Goal: Information Seeking & Learning: Check status

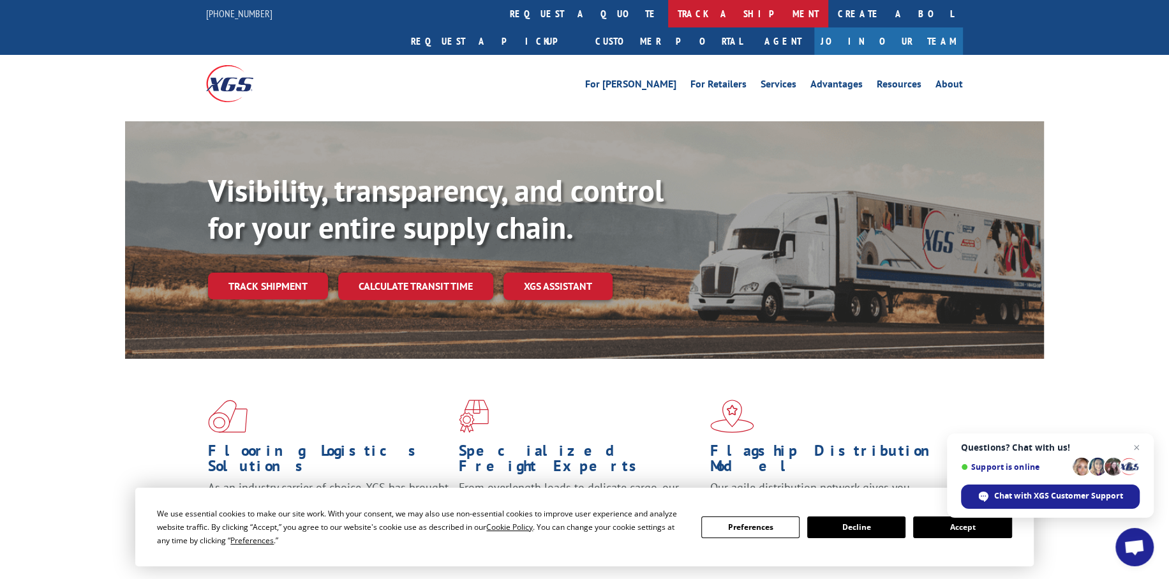
click at [668, 9] on link "track a shipment" at bounding box center [748, 13] width 160 height 27
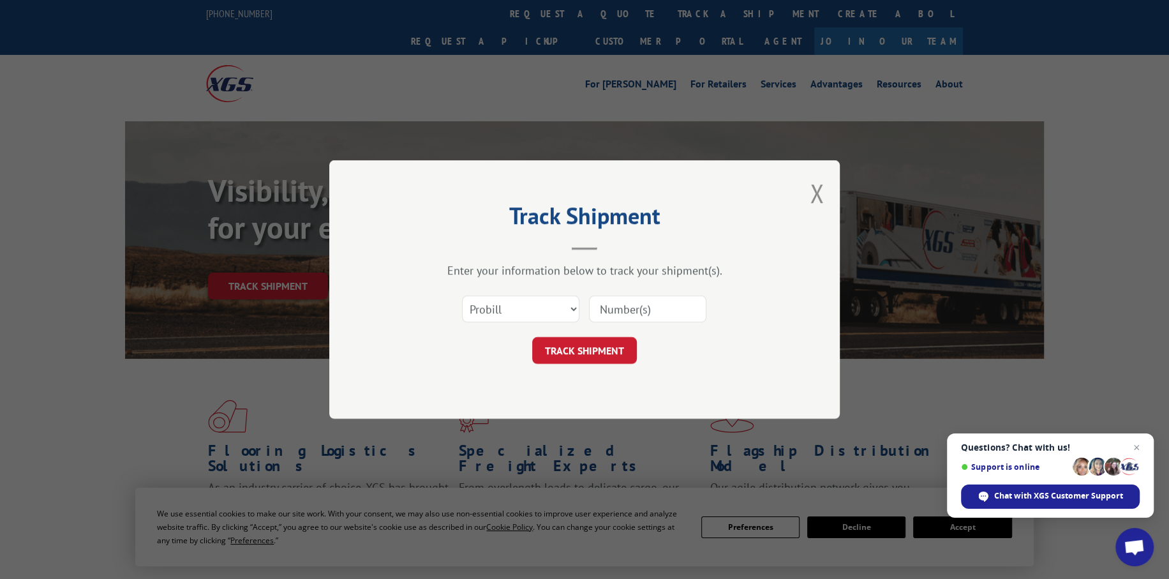
click at [656, 309] on input at bounding box center [647, 309] width 117 height 27
paste input "17664900"
type input "17664900"
click at [590, 339] on button "TRACK SHIPMENT" at bounding box center [584, 350] width 105 height 27
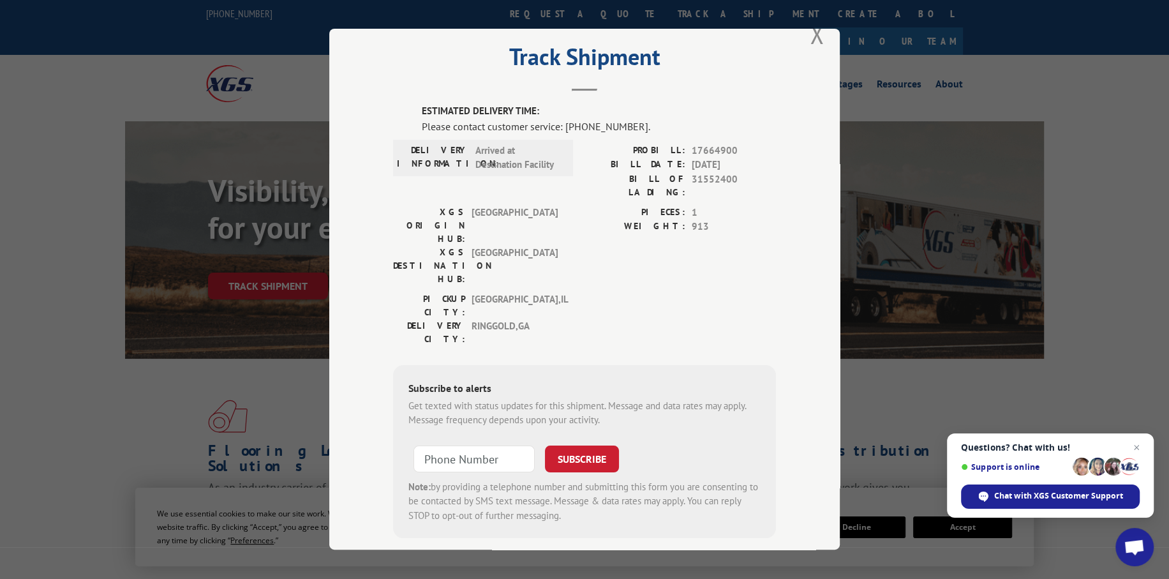
scroll to position [42, 0]
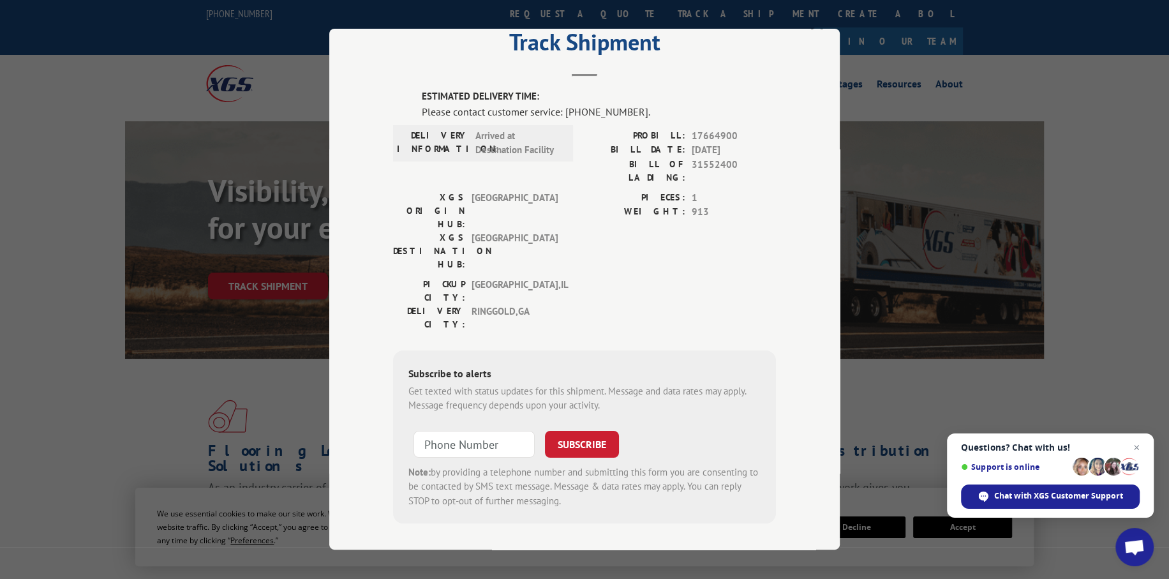
click at [1069, 309] on div "Track Shipment ESTIMATED DELIVERY TIME: Please contact customer service: (844) …" at bounding box center [584, 289] width 1169 height 579
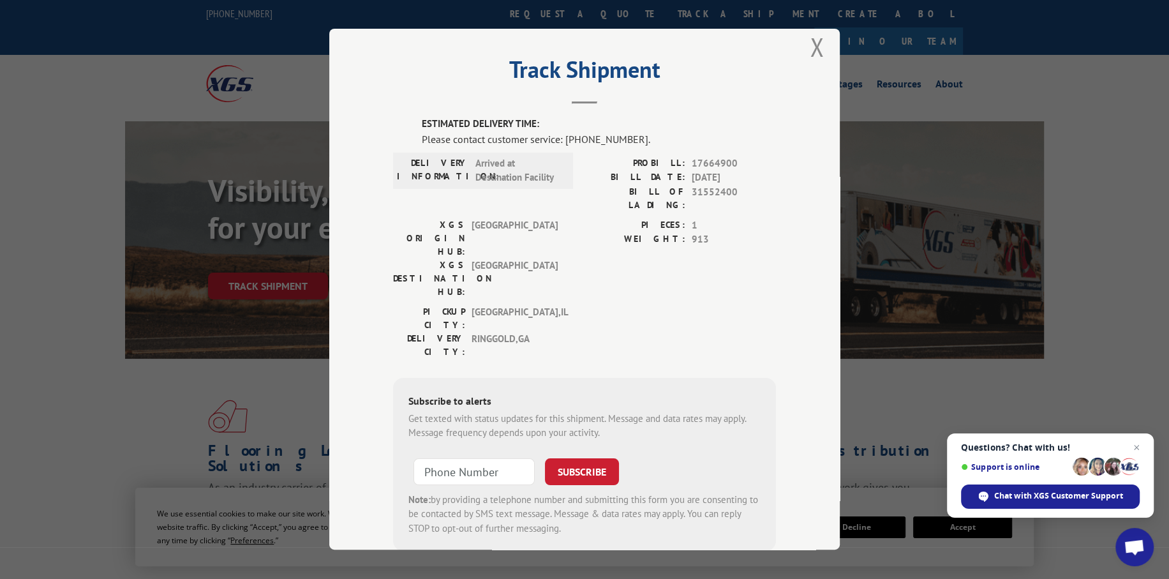
scroll to position [0, 0]
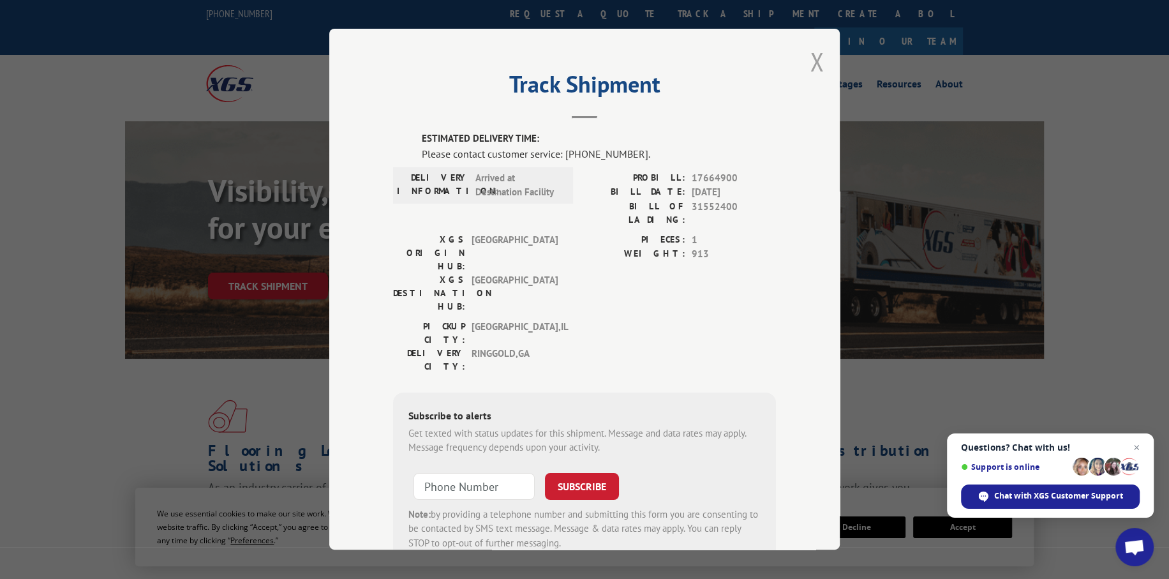
click at [812, 71] on button "Close modal" at bounding box center [817, 62] width 14 height 34
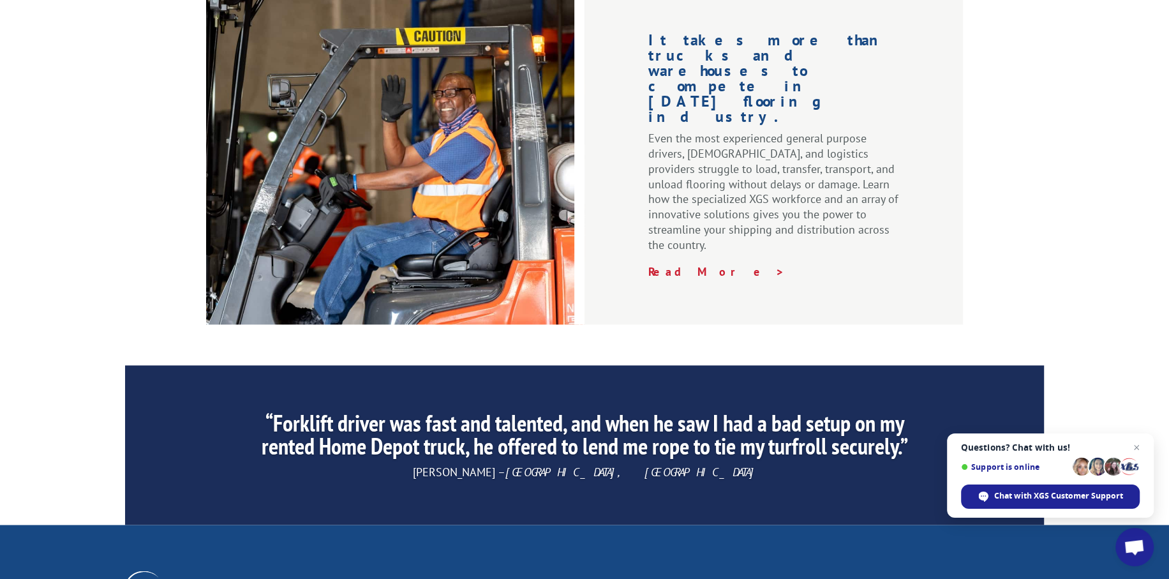
scroll to position [1947, 0]
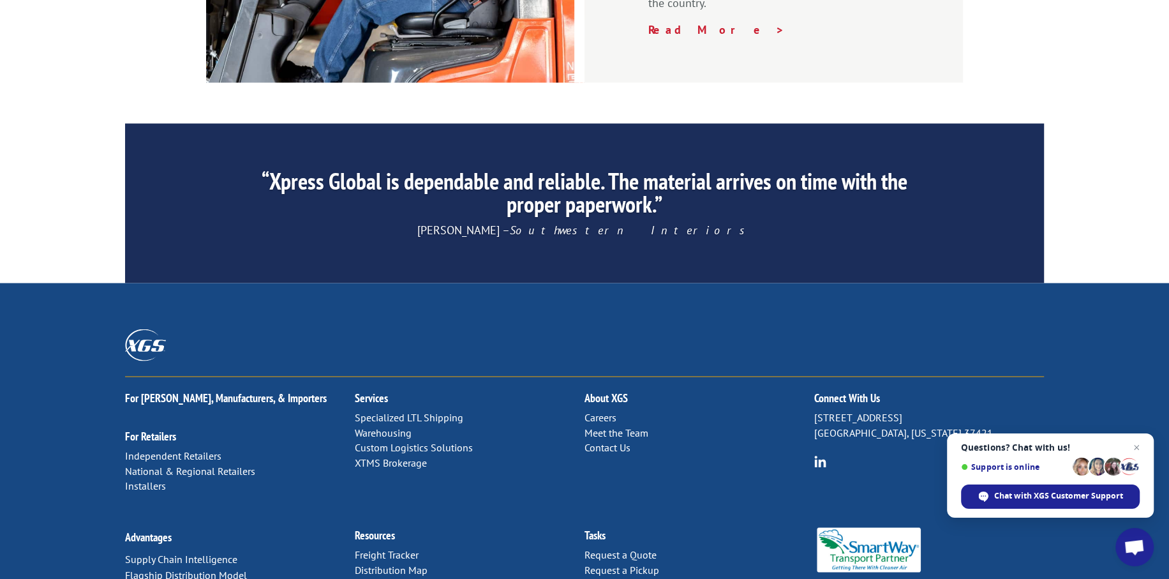
click at [619, 440] on link "Contact Us" at bounding box center [608, 446] width 46 height 13
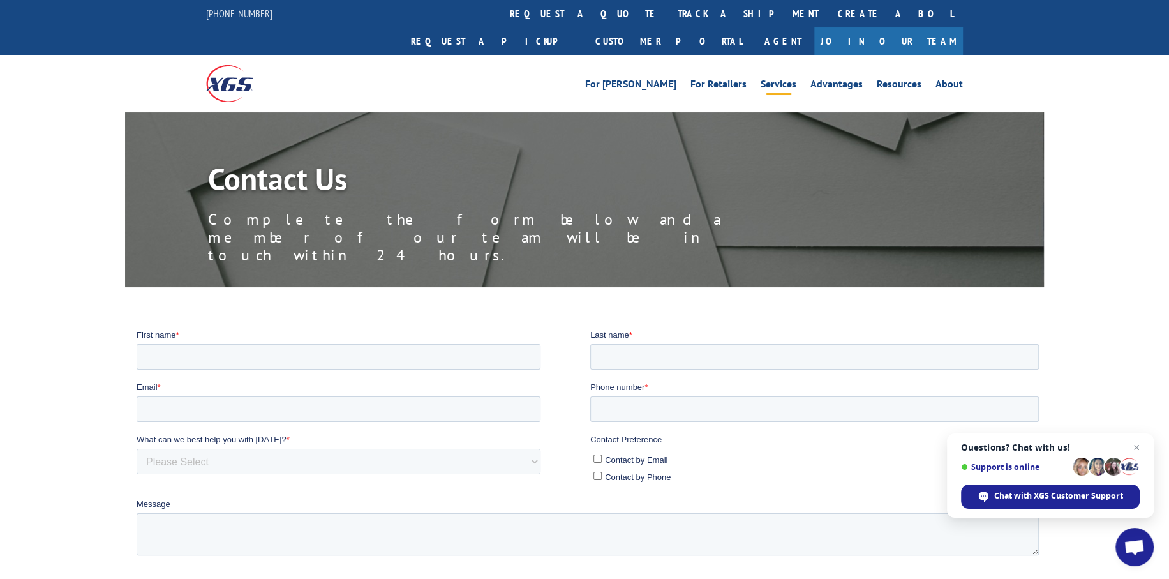
click at [757, 79] on li "Services" at bounding box center [779, 86] width 50 height 14
click at [776, 79] on link "Services" at bounding box center [779, 86] width 36 height 14
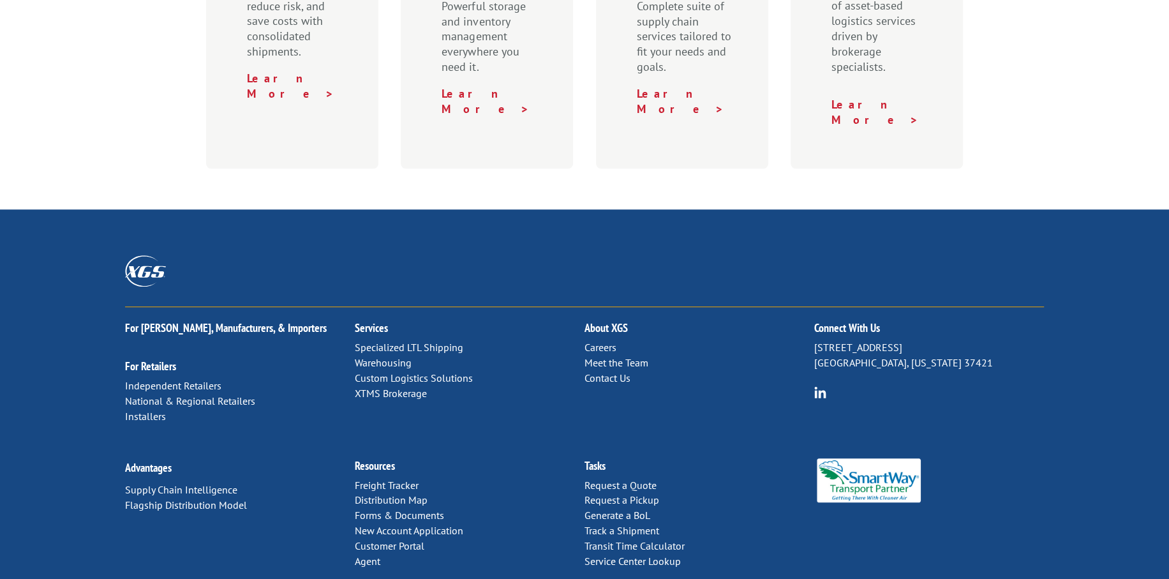
scroll to position [661, 0]
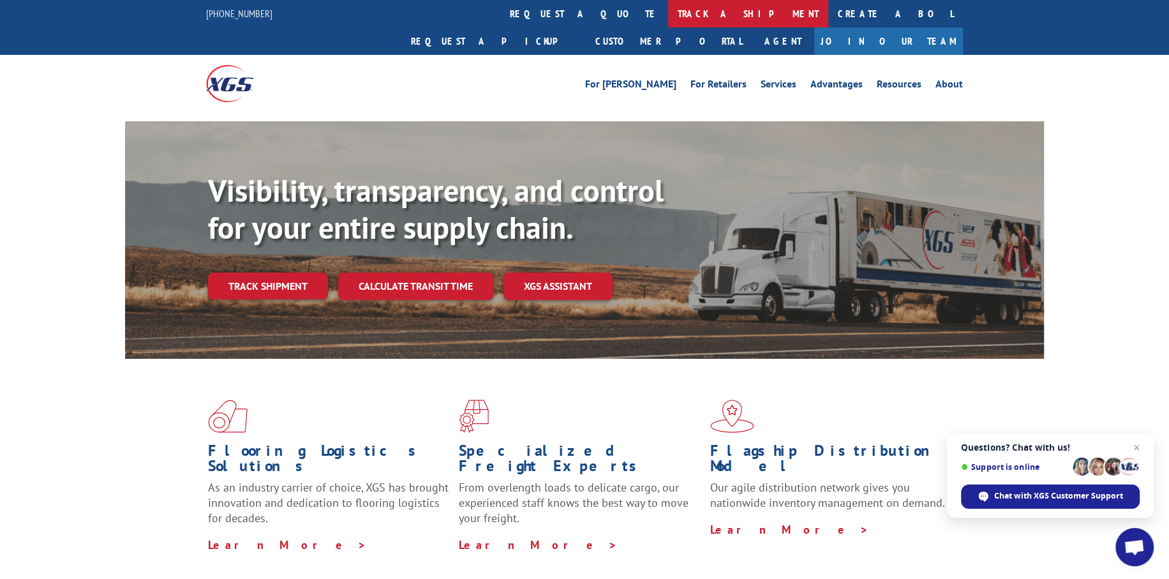
click at [668, 17] on link "track a shipment" at bounding box center [748, 13] width 160 height 27
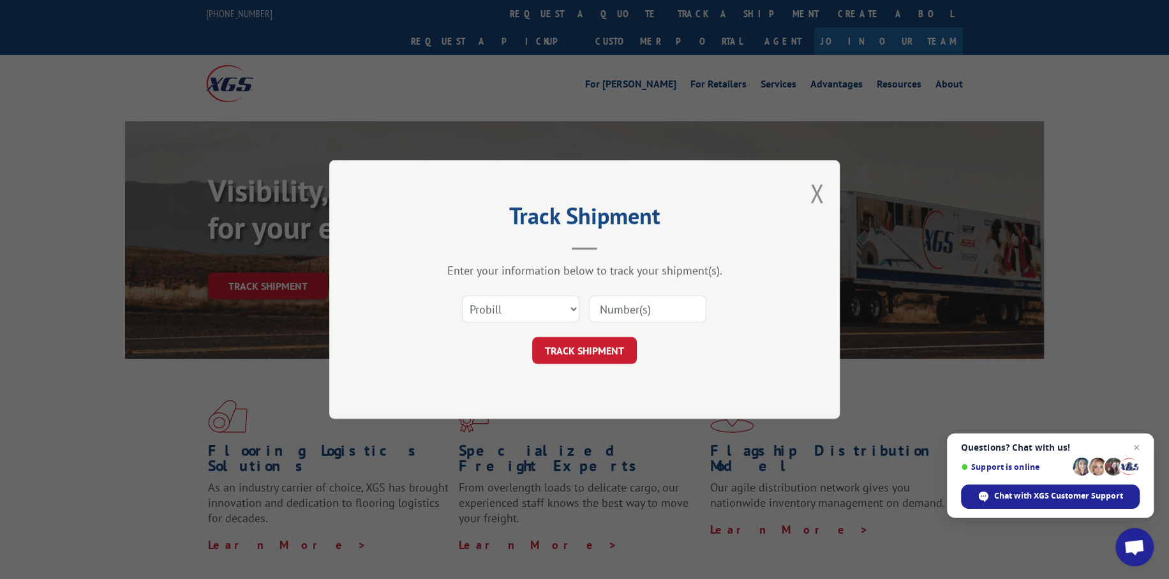
click at [633, 315] on input at bounding box center [647, 309] width 117 height 27
paste input "17664900"
type input "17664900"
click at [617, 339] on button "TRACK SHIPMENT" at bounding box center [584, 350] width 105 height 27
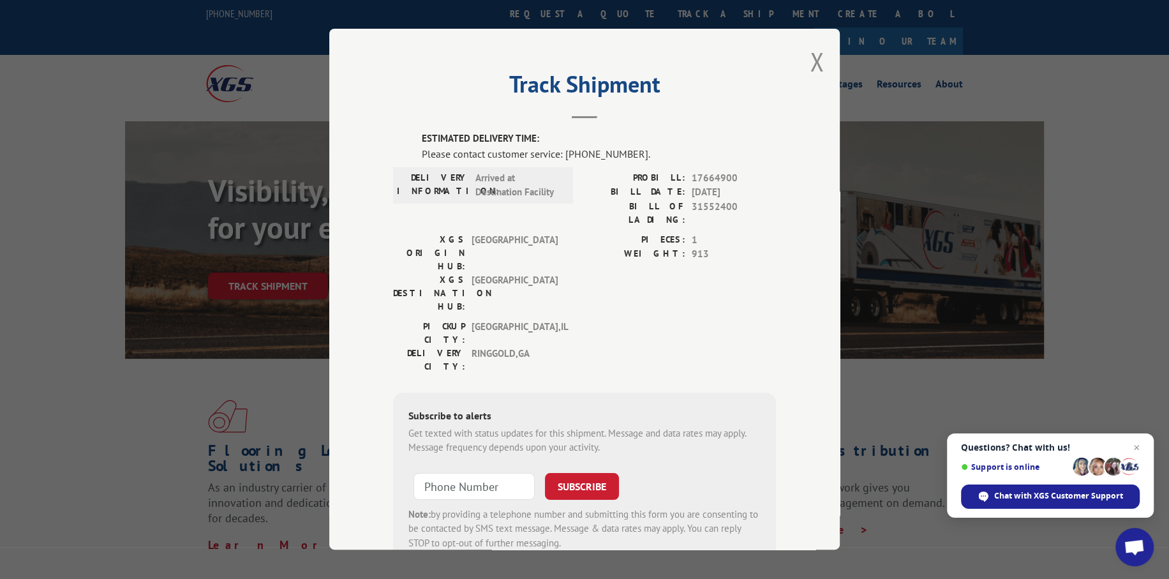
click at [1065, 77] on div "Track Shipment ESTIMATED DELIVERY TIME: Please contact customer service: (844) …" at bounding box center [584, 289] width 1169 height 579
